Goal: Task Accomplishment & Management: Manage account settings

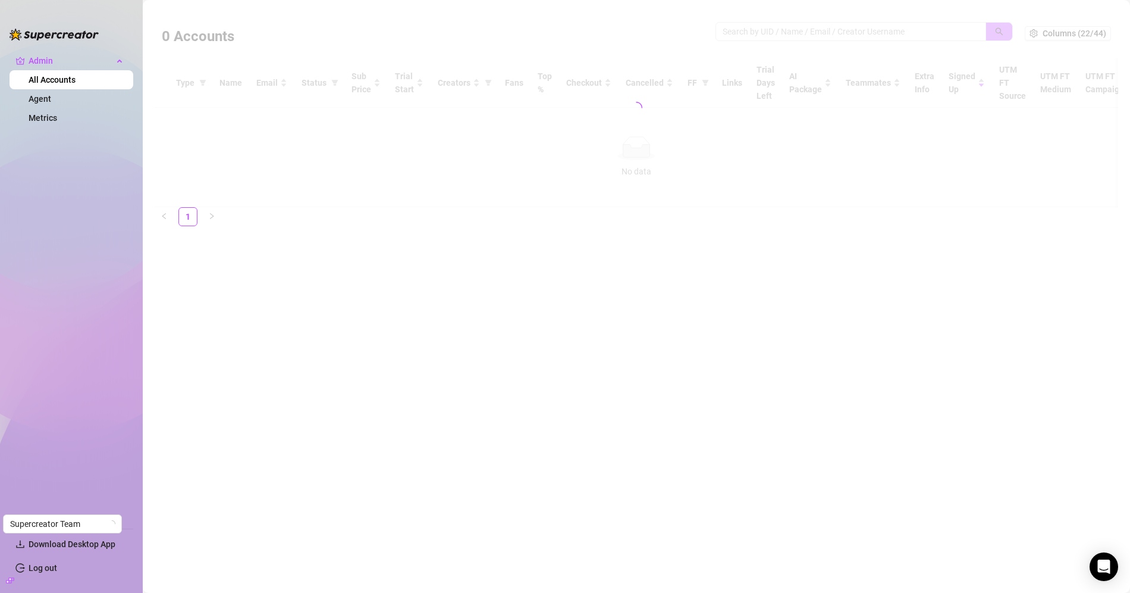
click at [867, 42] on div at bounding box center [637, 107] width 964 height 199
click at [867, 31] on div at bounding box center [637, 107] width 964 height 199
click at [826, 37] on div at bounding box center [637, 107] width 964 height 199
click at [51, 97] on link "Agent" at bounding box center [40, 99] width 23 height 10
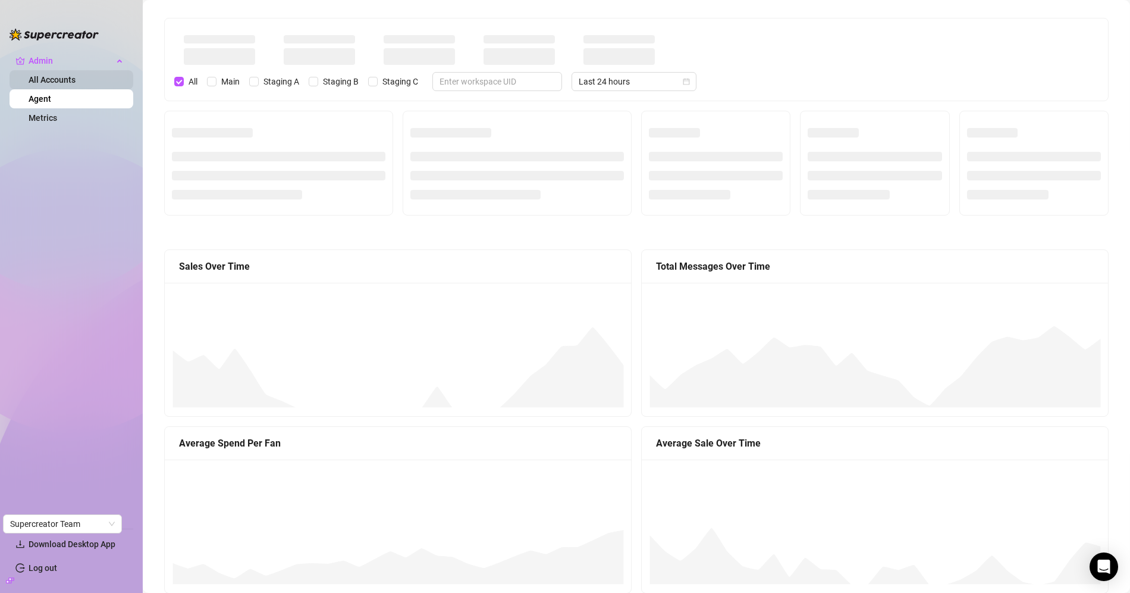
click at [76, 77] on link "All Accounts" at bounding box center [52, 80] width 47 height 10
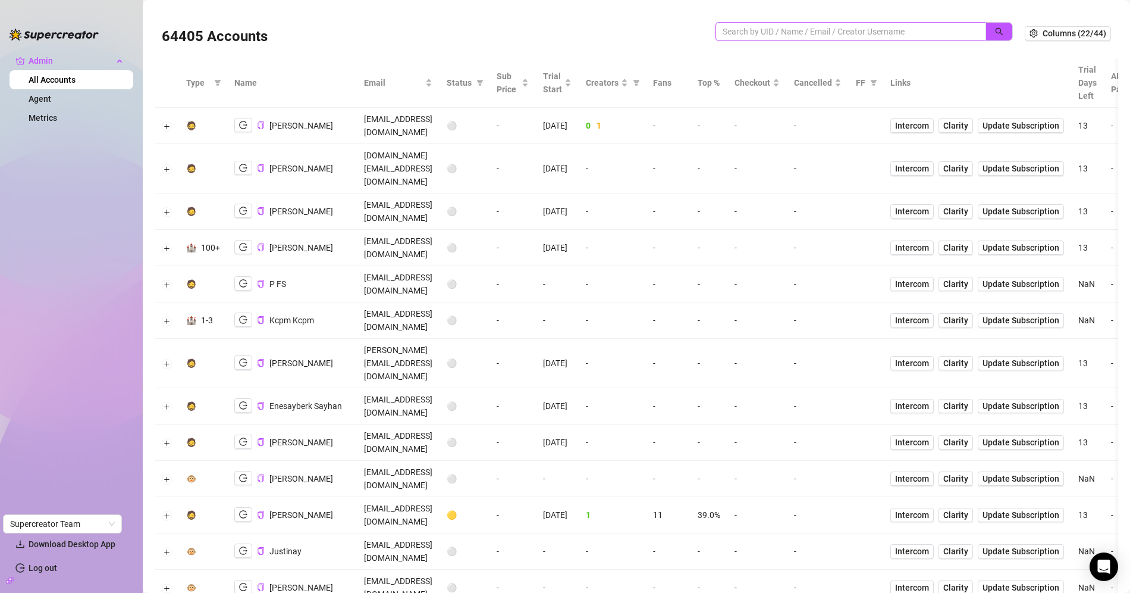
click at [785, 35] on input "search" at bounding box center [846, 31] width 247 height 13
type input "angryf"
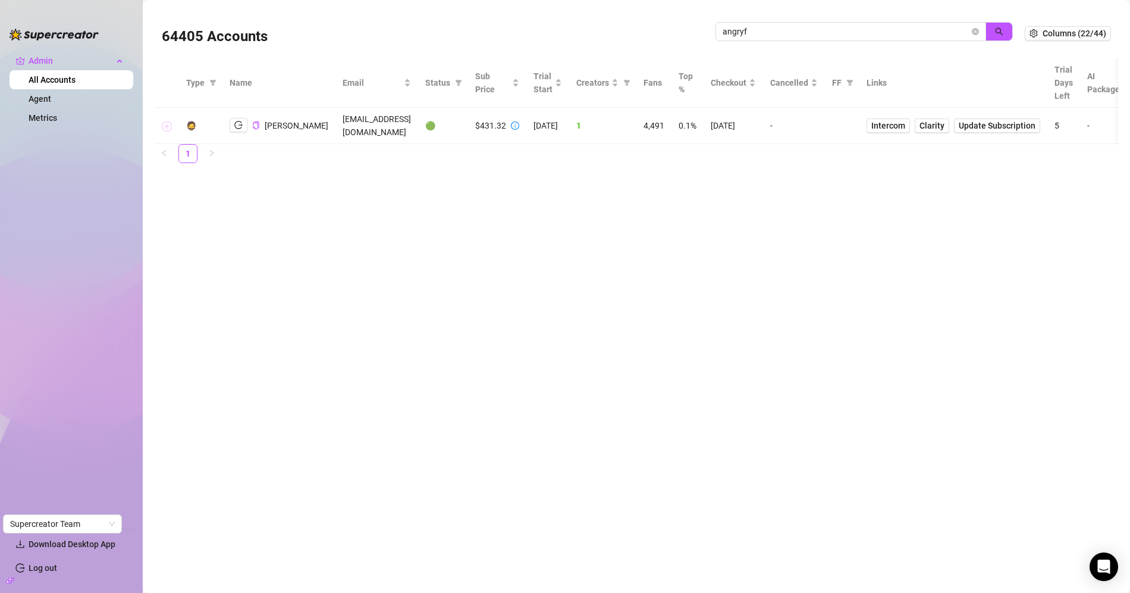
click at [165, 121] on button "Expand row" at bounding box center [167, 126] width 10 height 10
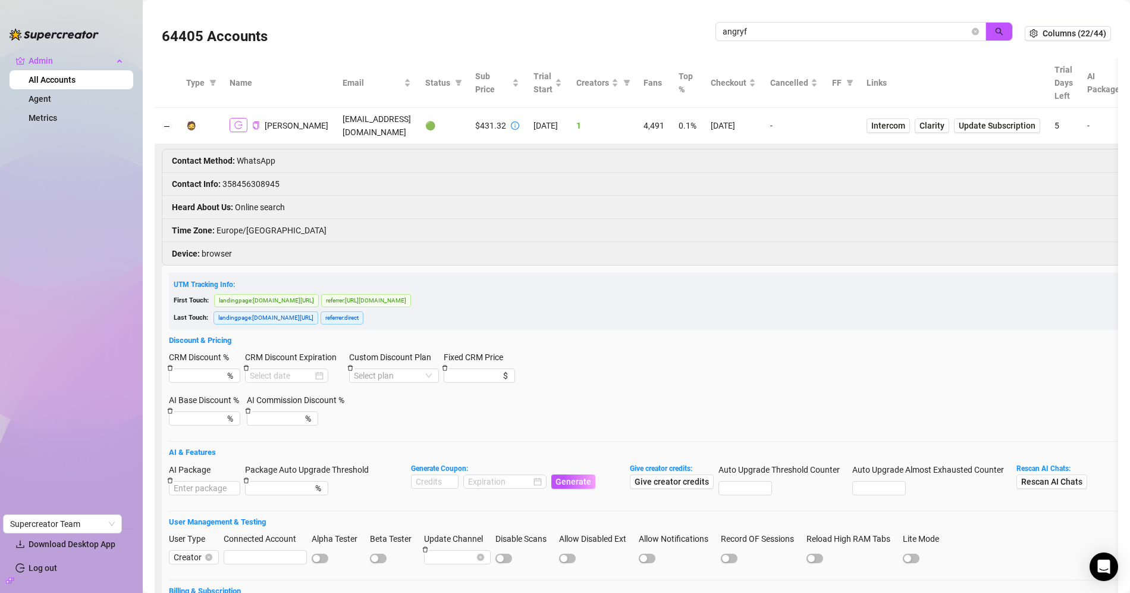
click at [240, 121] on icon "logout" at bounding box center [238, 125] width 8 height 8
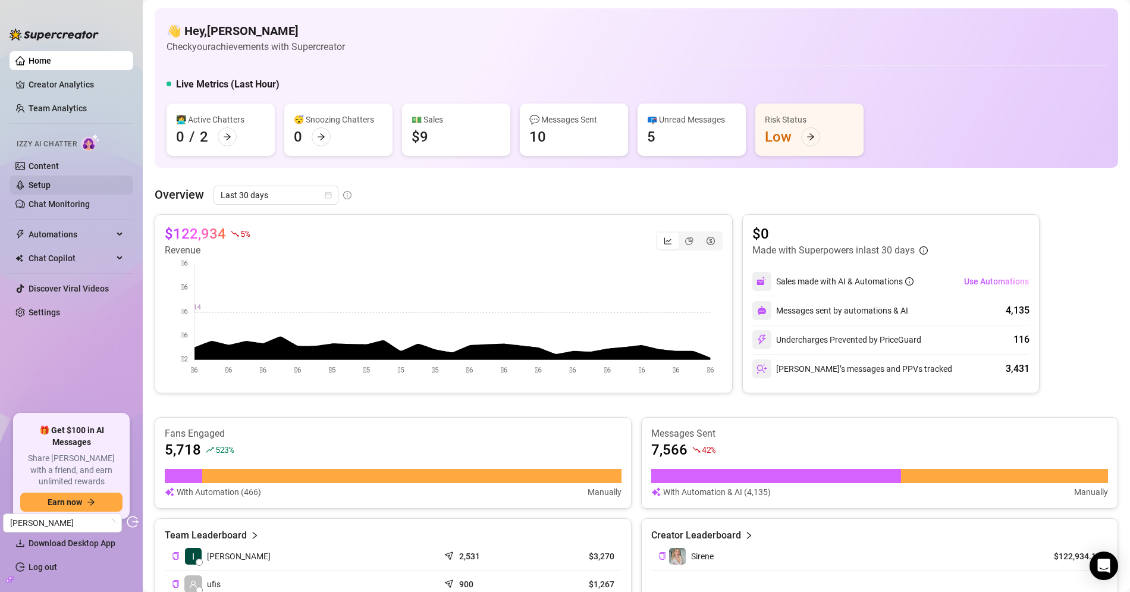
click at [51, 180] on link "Setup" at bounding box center [40, 185] width 22 height 10
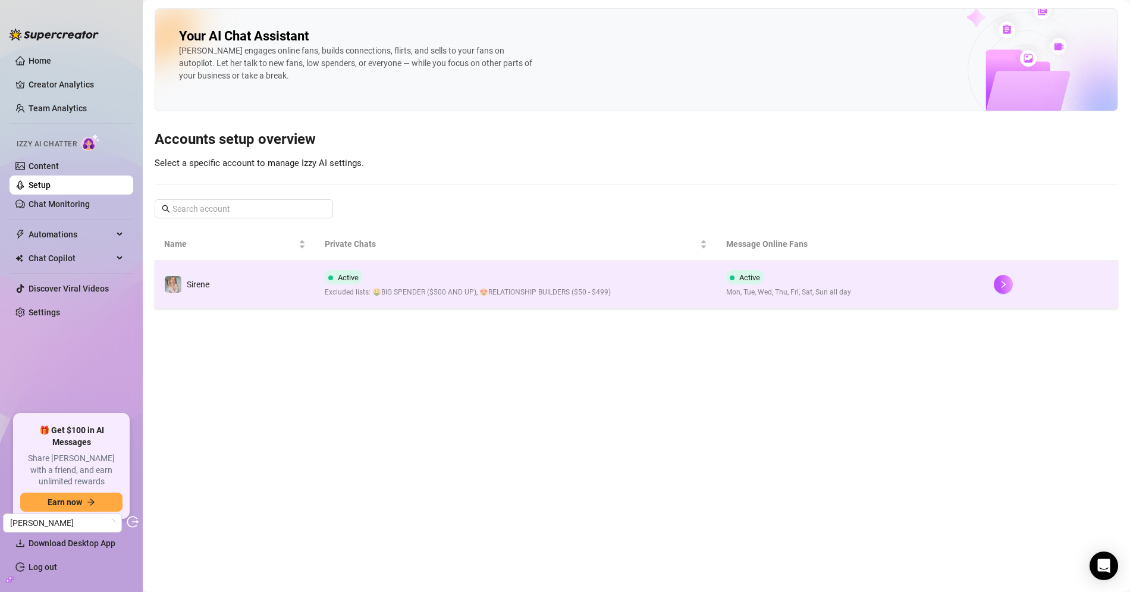
click at [401, 287] on span "Excluded lists: 🤑BIG SPENDER ($500 AND UP), 😍RELATIONSHIP BUILDERS ($50 - $499)" at bounding box center [468, 292] width 286 height 11
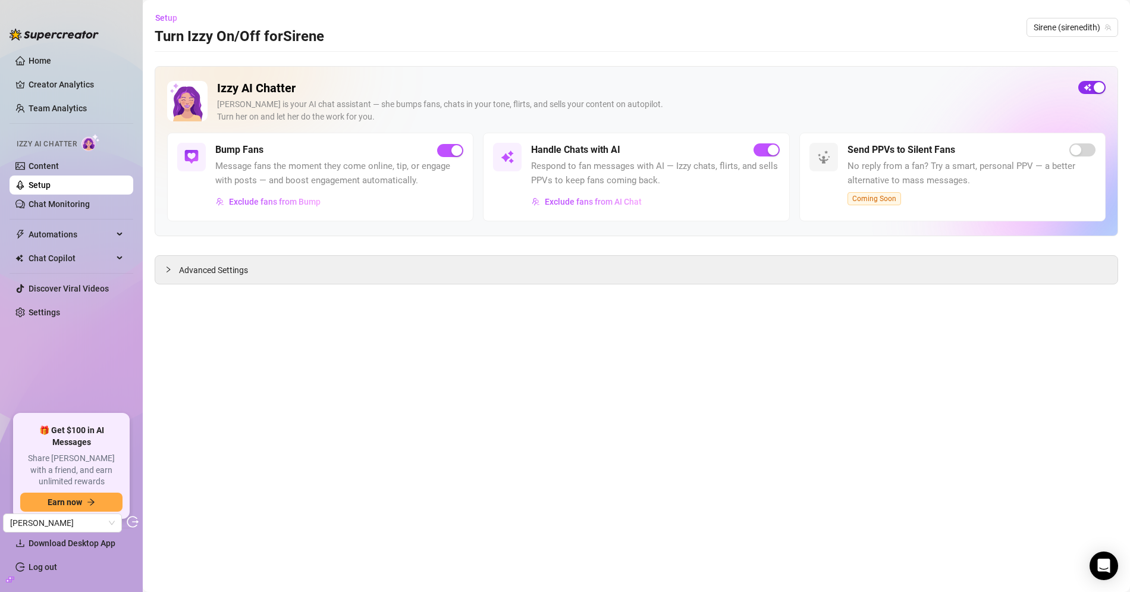
click at [1092, 87] on span "button" at bounding box center [1092, 87] width 27 height 13
